Goal: Complete application form: Complete application form

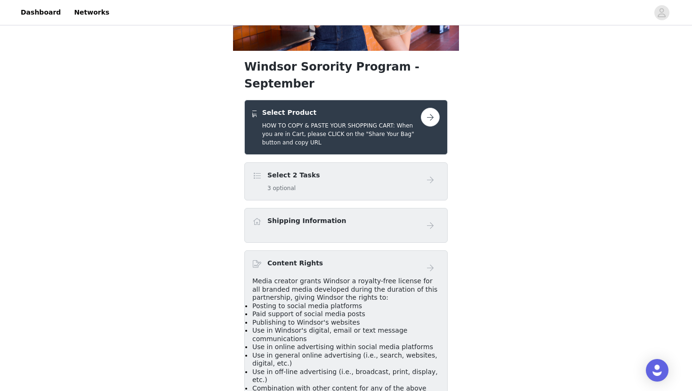
scroll to position [88, 0]
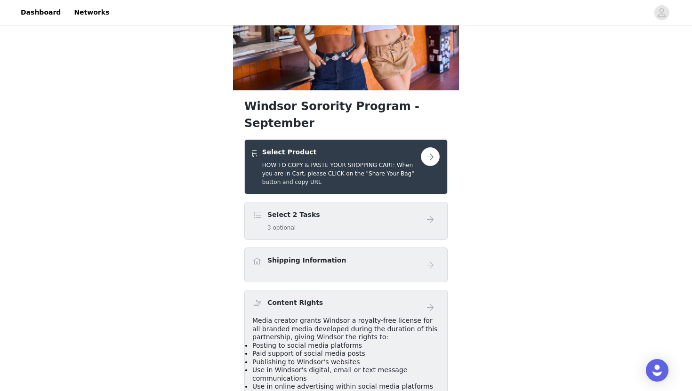
click at [428, 147] on button "button" at bounding box center [430, 156] width 19 height 19
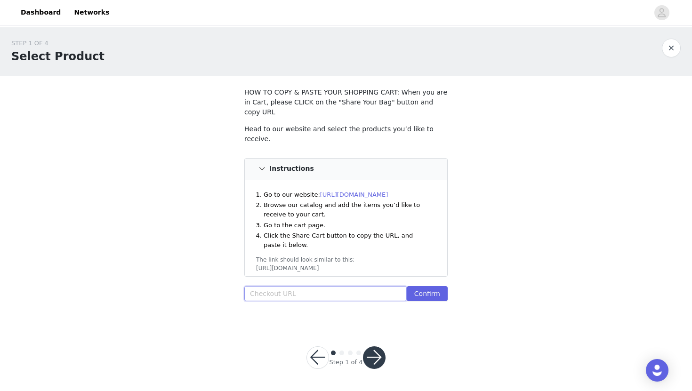
click at [294, 286] on input "text" at bounding box center [325, 293] width 162 height 15
paste input "[URL][DOMAIN_NAME]"
type input "[URL][DOMAIN_NAME]"
click at [427, 287] on button "Confirm" at bounding box center [427, 293] width 41 height 15
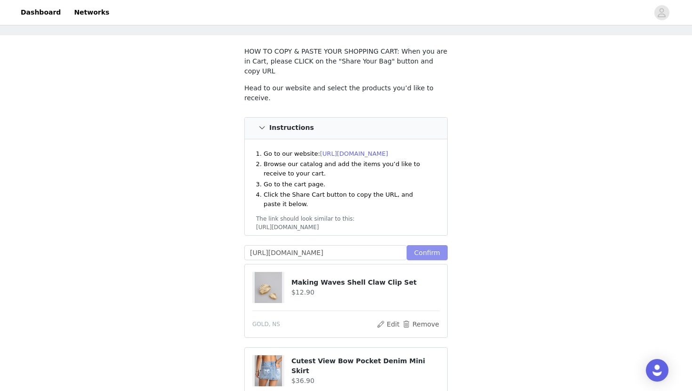
scroll to position [481, 0]
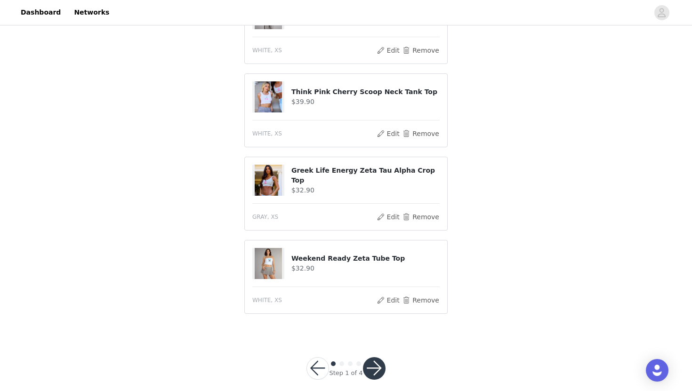
click at [370, 362] on button "button" at bounding box center [374, 368] width 23 height 23
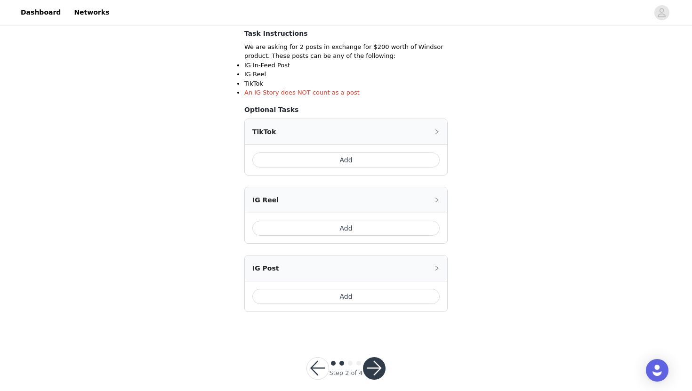
scroll to position [168, 0]
click at [345, 158] on button "Add" at bounding box center [345, 159] width 187 height 15
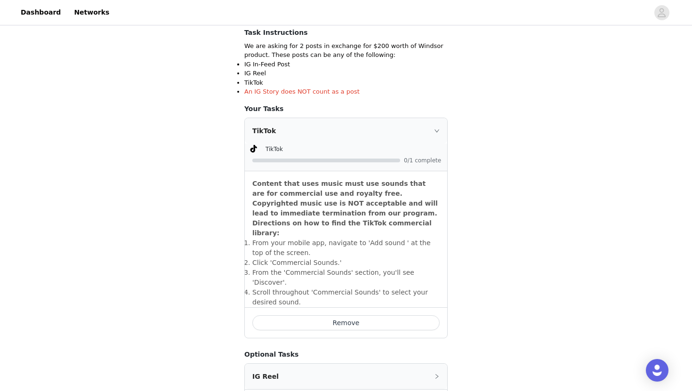
scroll to position [262, 0]
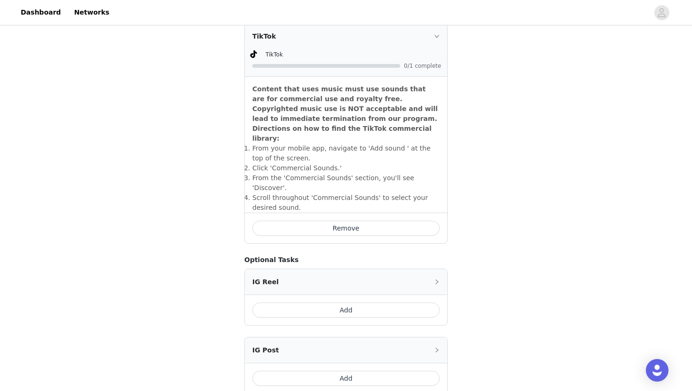
click at [319, 371] on button "Add" at bounding box center [345, 378] width 187 height 15
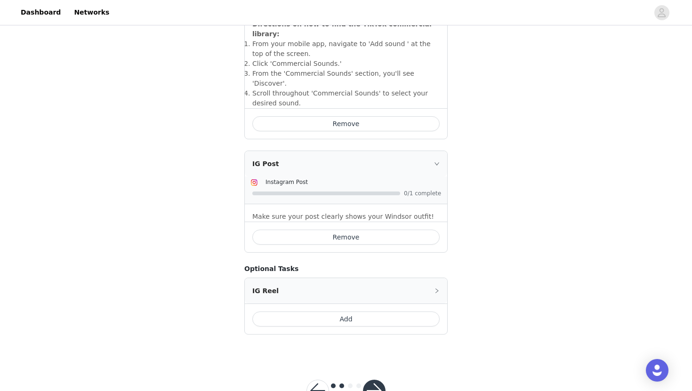
scroll to position [380, 0]
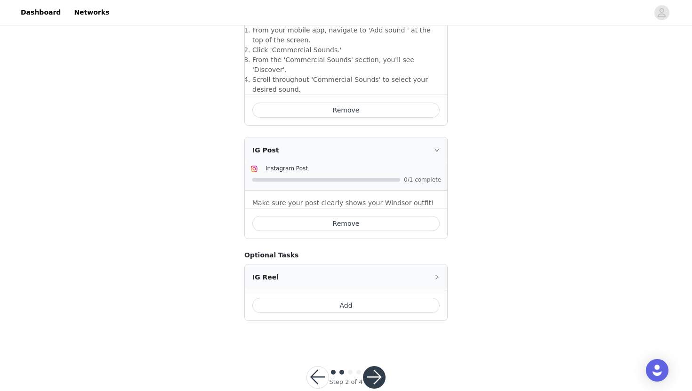
click at [371, 366] on button "button" at bounding box center [374, 377] width 23 height 23
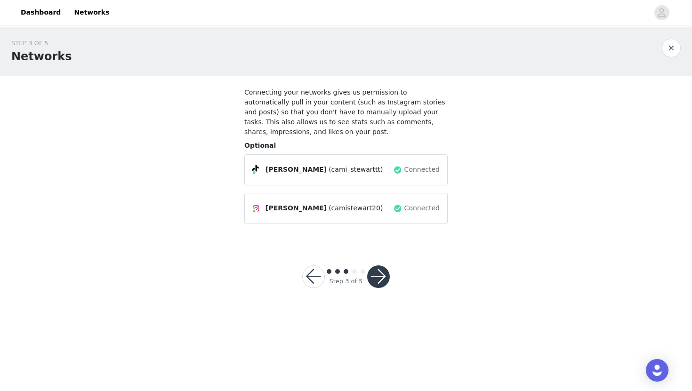
click at [372, 279] on button "button" at bounding box center [378, 276] width 23 height 23
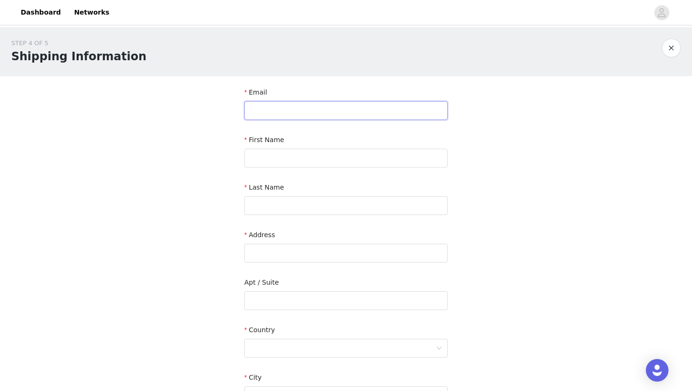
click at [279, 103] on input "text" at bounding box center [345, 110] width 203 height 19
type input "[EMAIL_ADDRESS][DOMAIN_NAME]"
click at [295, 155] on input "text" at bounding box center [345, 158] width 203 height 19
type input "Cami"
click at [289, 206] on input "text" at bounding box center [345, 205] width 203 height 19
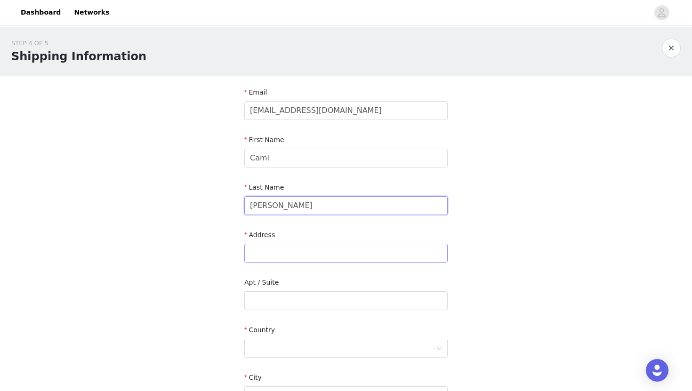
type input "[PERSON_NAME]"
click at [283, 256] on input "text" at bounding box center [345, 253] width 203 height 19
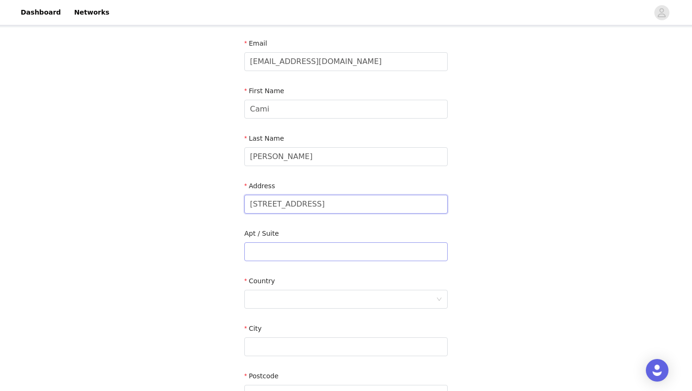
type input "[STREET_ADDRESS]"
click at [282, 249] on input "text" at bounding box center [345, 251] width 203 height 19
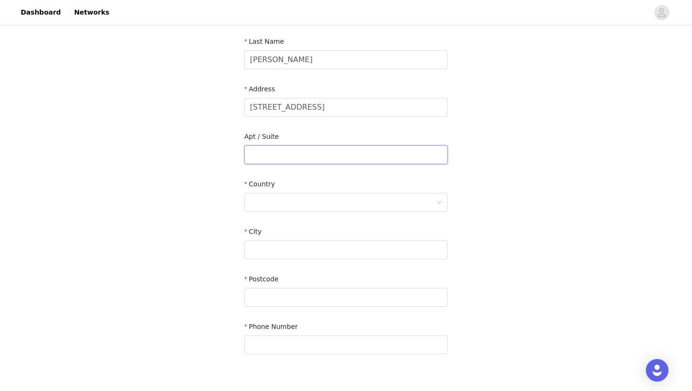
scroll to position [156, 0]
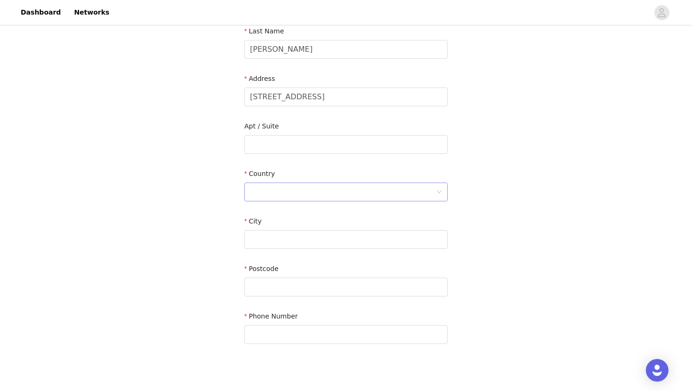
click at [287, 185] on div at bounding box center [343, 192] width 186 height 18
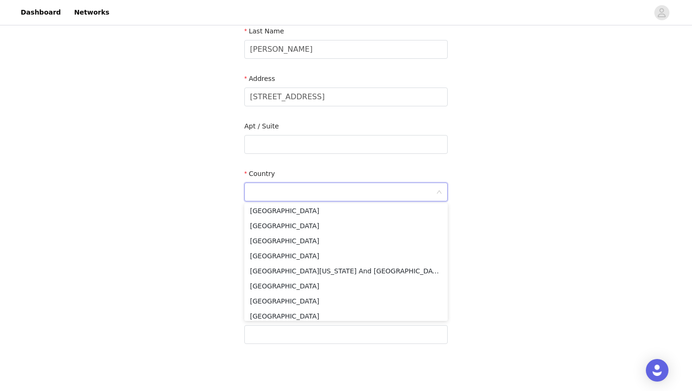
click at [210, 180] on div "STEP 4 OF 5 Shipping Information Email [EMAIL_ADDRESS][DOMAIN_NAME] First Name …" at bounding box center [346, 120] width 692 height 499
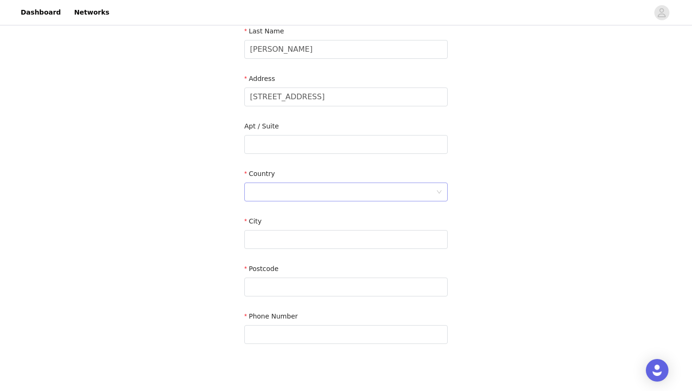
click at [348, 184] on div at bounding box center [343, 192] width 186 height 18
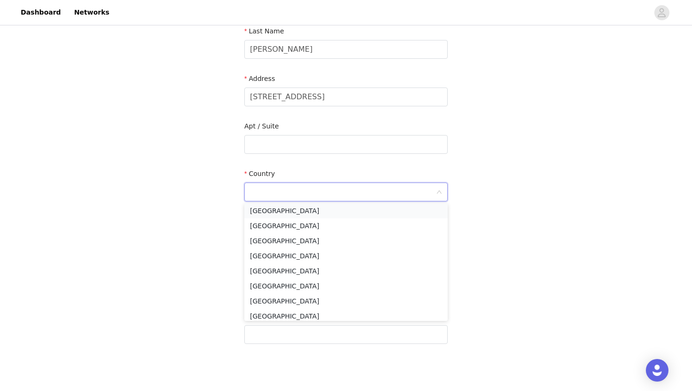
click at [318, 208] on li "[GEOGRAPHIC_DATA]" at bounding box center [345, 210] width 203 height 15
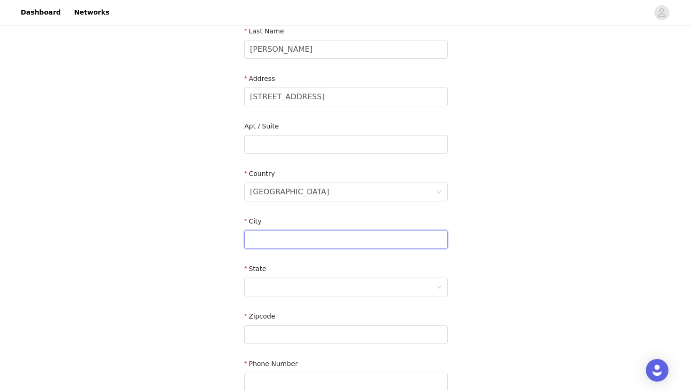
click at [290, 239] on input "text" at bounding box center [345, 239] width 203 height 19
type input "Statesboro"
type input "30458"
click at [300, 281] on div at bounding box center [343, 287] width 186 height 18
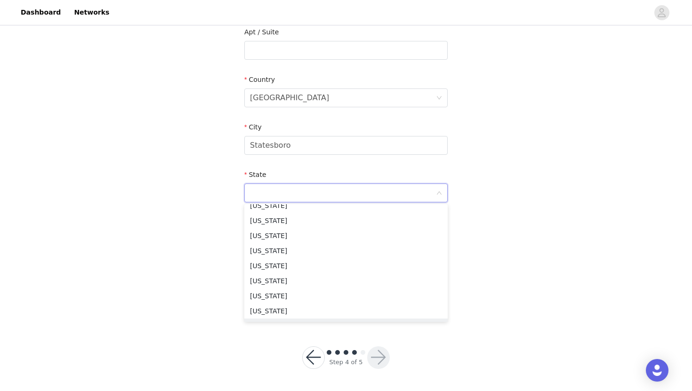
scroll to position [218, 0]
click at [273, 219] on li "[US_STATE]" at bounding box center [345, 221] width 203 height 15
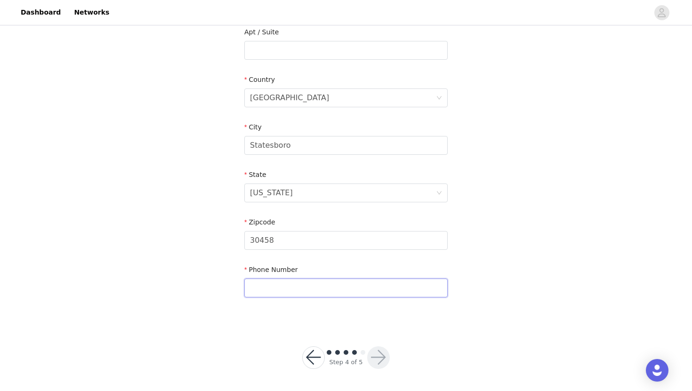
click at [358, 283] on input "text" at bounding box center [345, 288] width 203 height 19
type input "6788496301"
click at [420, 336] on div "STEP 4 OF 5 Shipping Information Email [EMAIL_ADDRESS][DOMAIN_NAME] First Name …" at bounding box center [346, 84] width 692 height 615
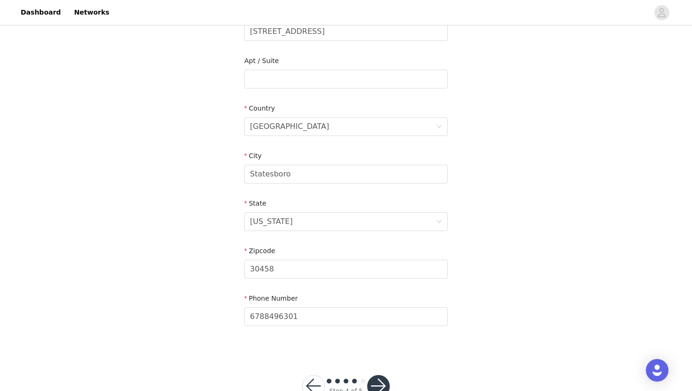
scroll to position [250, 0]
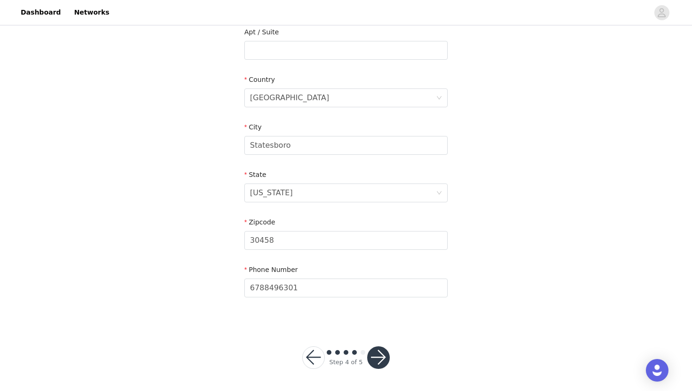
click at [381, 359] on button "button" at bounding box center [378, 357] width 23 height 23
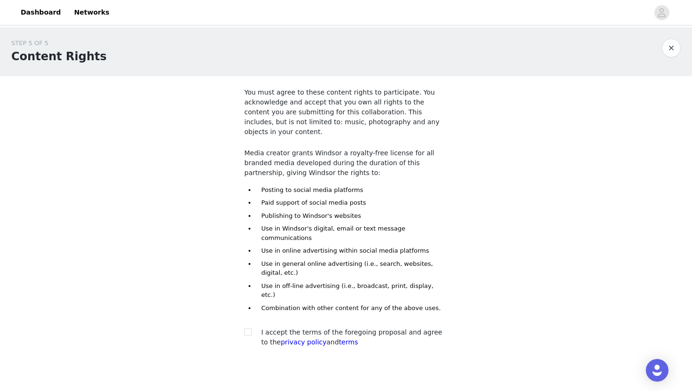
scroll to position [22, 0]
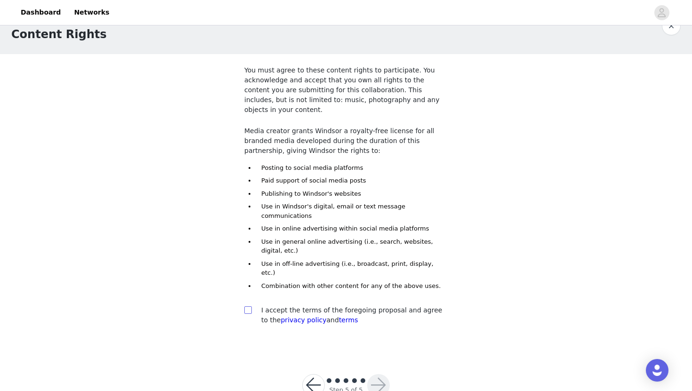
click at [245, 306] on input "checkbox" at bounding box center [247, 309] width 7 height 7
checkbox input "true"
click at [379, 374] on button "button" at bounding box center [378, 385] width 23 height 23
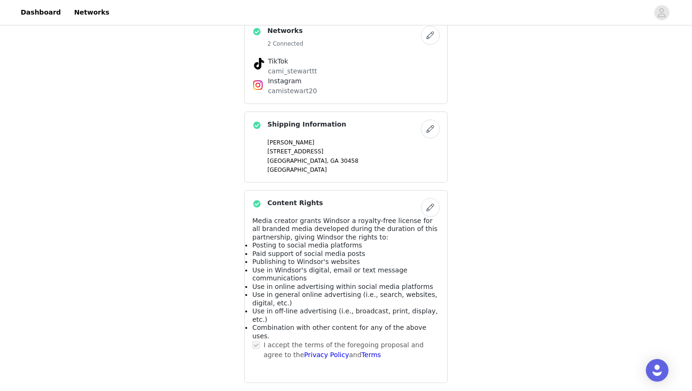
scroll to position [589, 0]
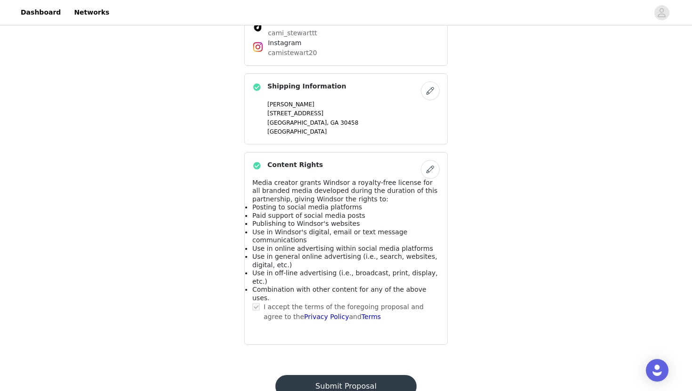
click at [342, 375] on button "Submit Proposal" at bounding box center [345, 386] width 141 height 23
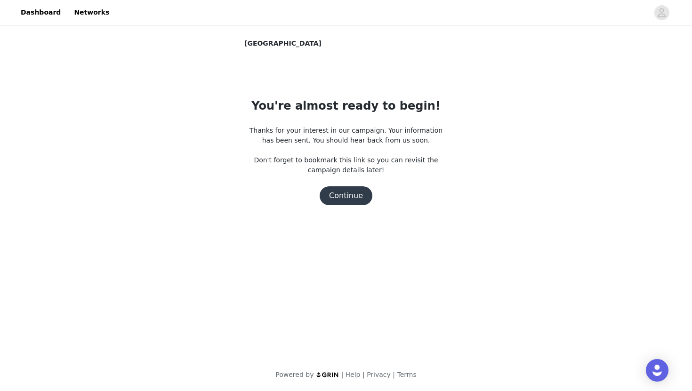
scroll to position [0, 0]
click at [337, 196] on button "Continue" at bounding box center [346, 195] width 53 height 19
